Goal: Find contact information: Find contact information

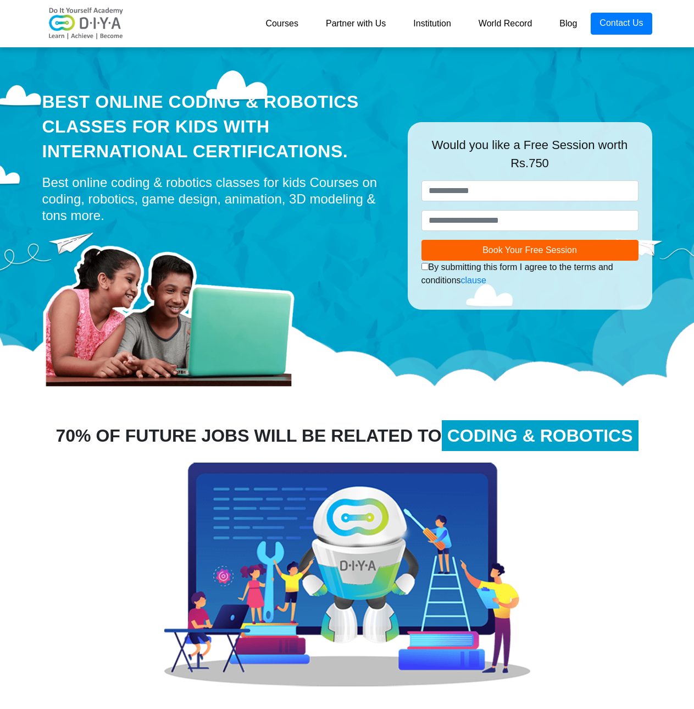
click at [354, 76] on div "Best Online Coding & Robotics Classes for kids with International Certification…" at bounding box center [217, 216] width 366 height 346
click at [613, 20] on link "Contact Us" at bounding box center [621, 24] width 61 height 22
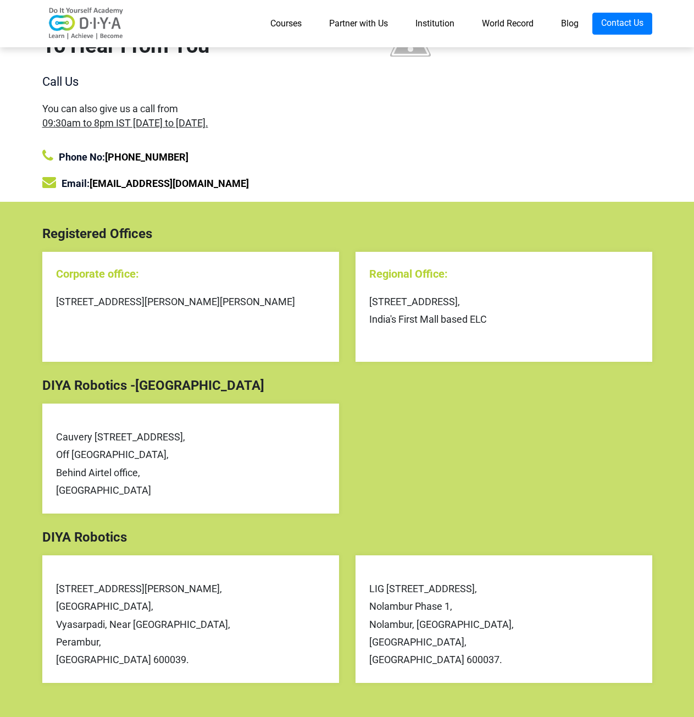
scroll to position [71, 0]
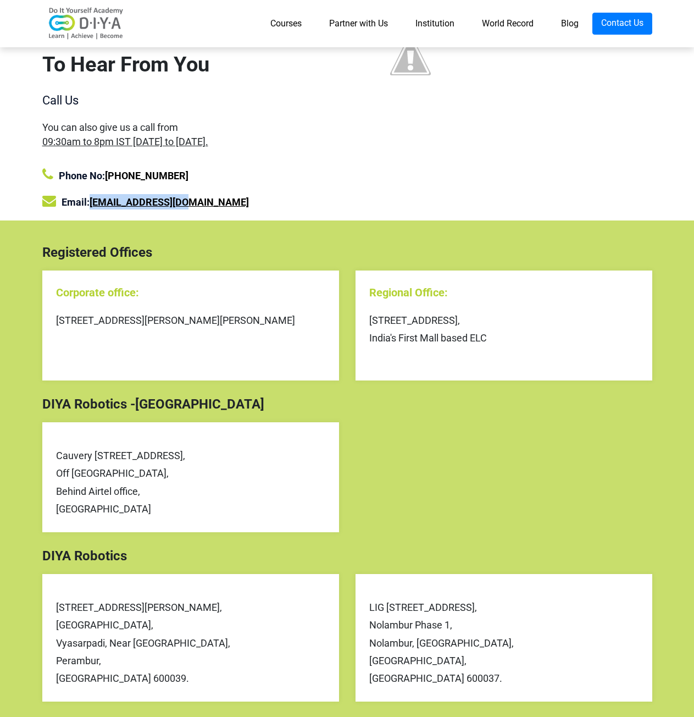
drag, startPoint x: 195, startPoint y: 209, endPoint x: 94, endPoint y: 198, distance: 101.2
click at [94, 198] on div "Email: [EMAIL_ADDRESS][DOMAIN_NAME]" at bounding box center [190, 201] width 297 height 15
copy link "[EMAIL_ADDRESS][DOMAIN_NAME]"
